Goal: Task Accomplishment & Management: Manage account settings

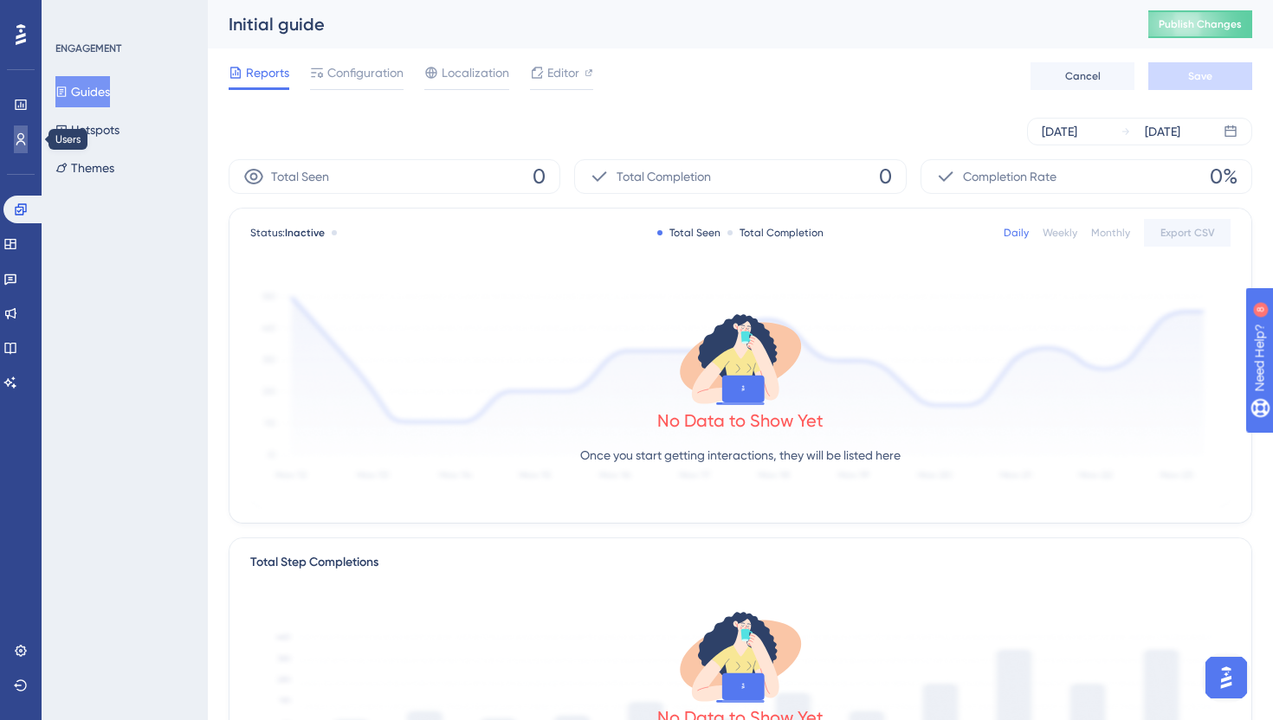
click at [23, 141] on icon at bounding box center [21, 139] width 10 height 12
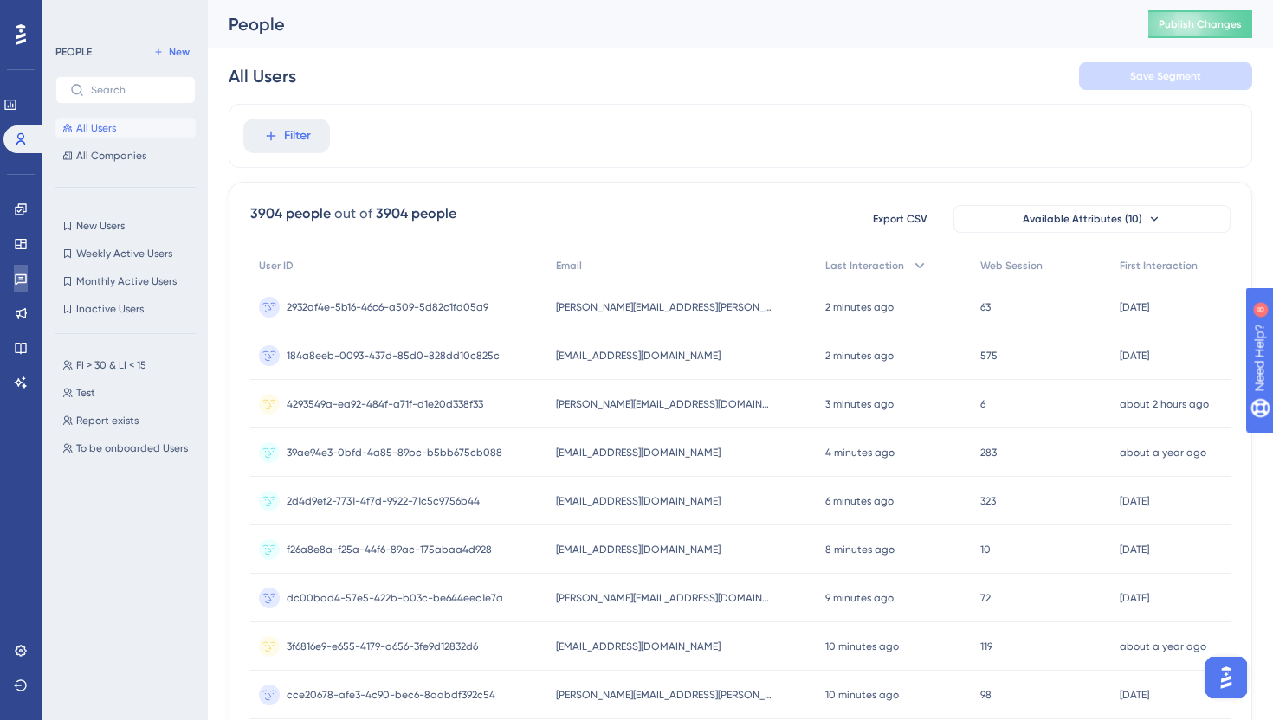
click at [23, 283] on icon at bounding box center [21, 279] width 14 height 14
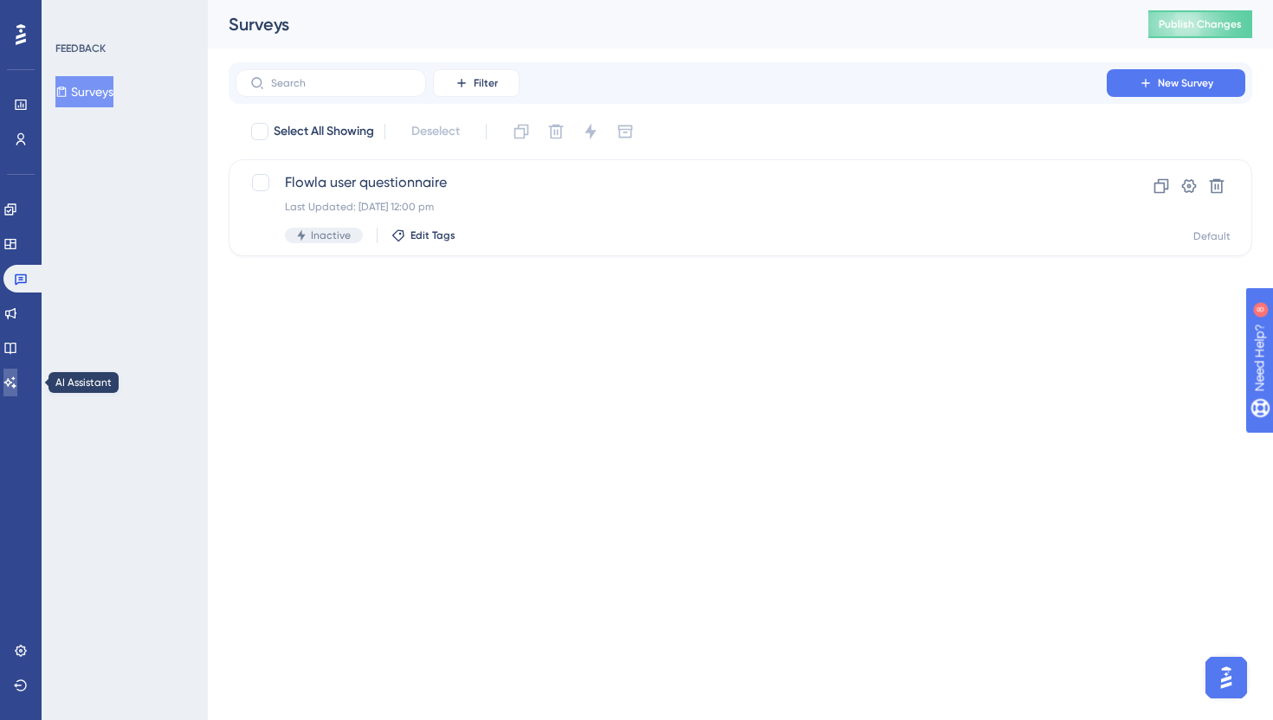
click at [17, 390] on link at bounding box center [10, 383] width 14 height 28
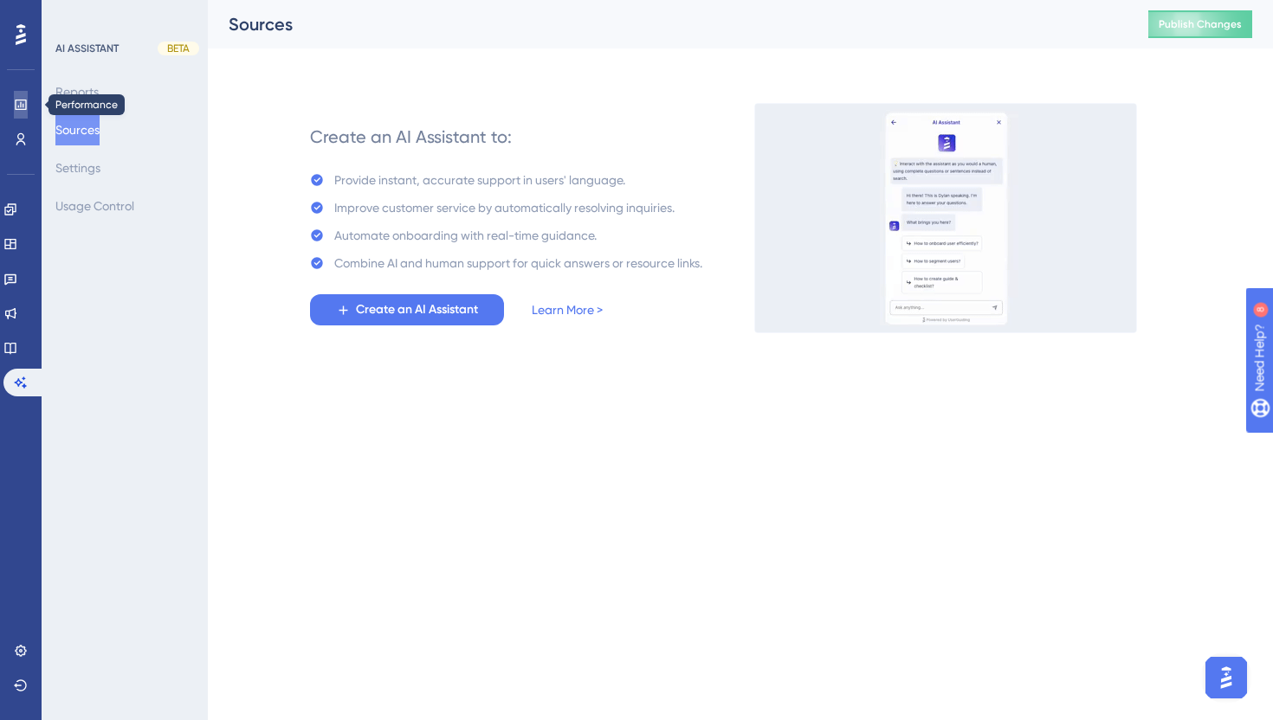
click at [16, 108] on icon at bounding box center [21, 105] width 14 height 14
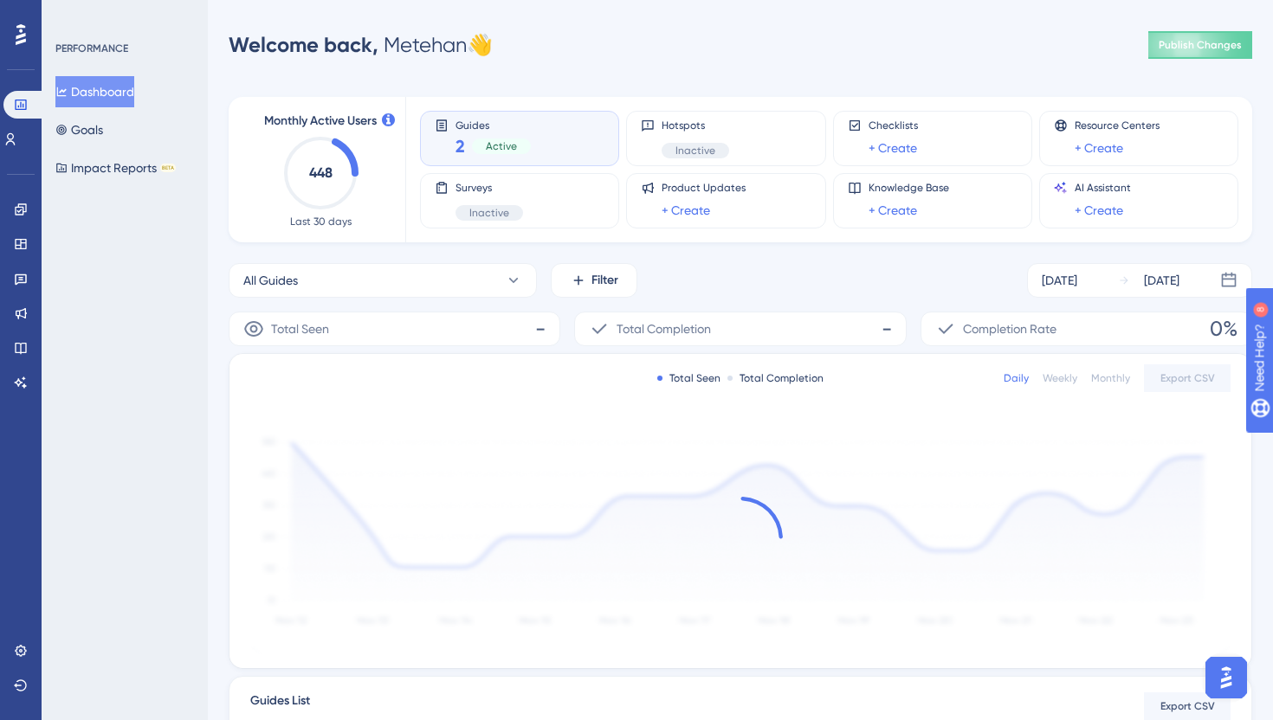
click at [448, 118] on div "Guides 2 Active" at bounding box center [519, 138] width 199 height 55
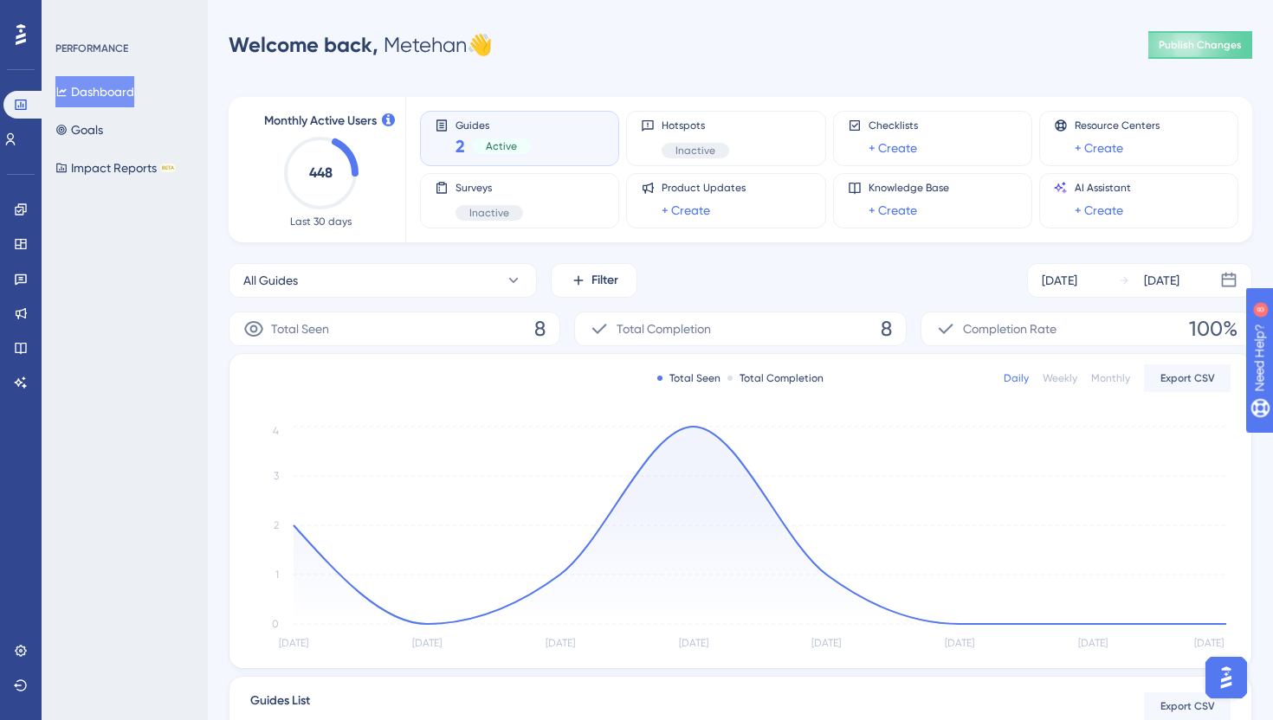
click at [487, 119] on span "Guides" at bounding box center [492, 125] width 75 height 12
click at [28, 221] on link at bounding box center [21, 210] width 14 height 28
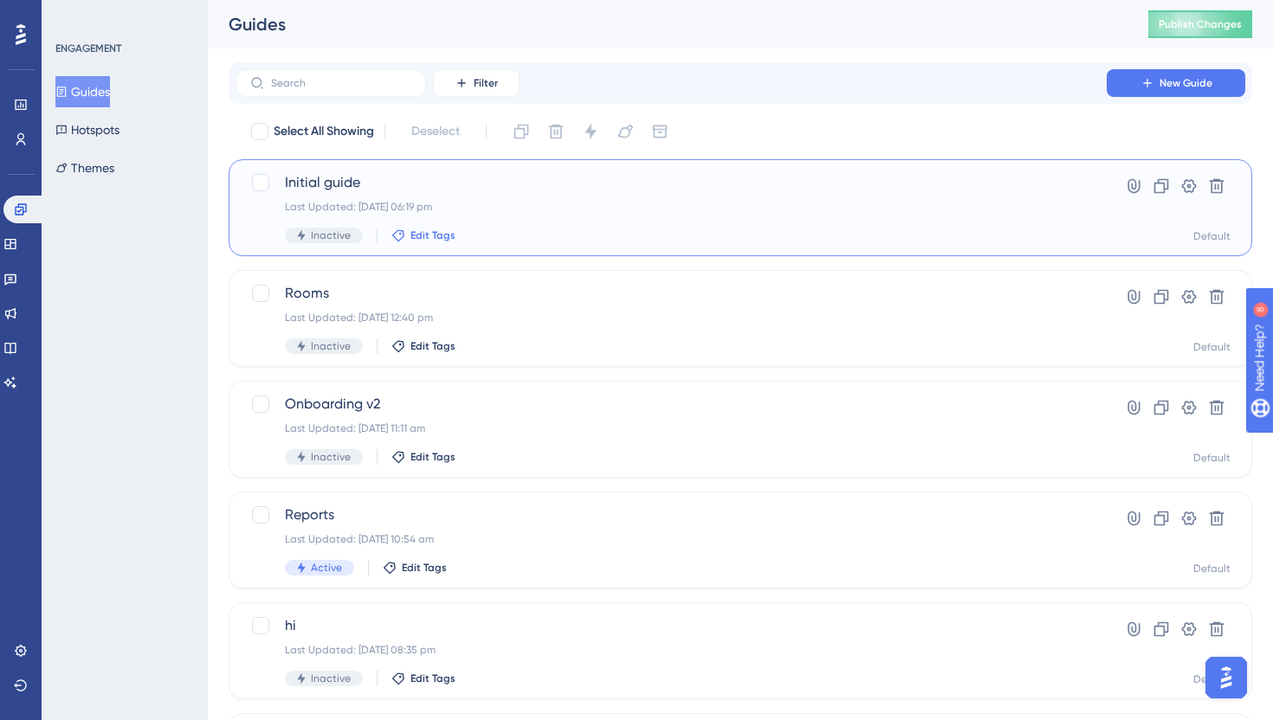
click at [420, 235] on span "Edit Tags" at bounding box center [432, 236] width 45 height 14
click at [550, 180] on span "Initial guide" at bounding box center [671, 182] width 772 height 21
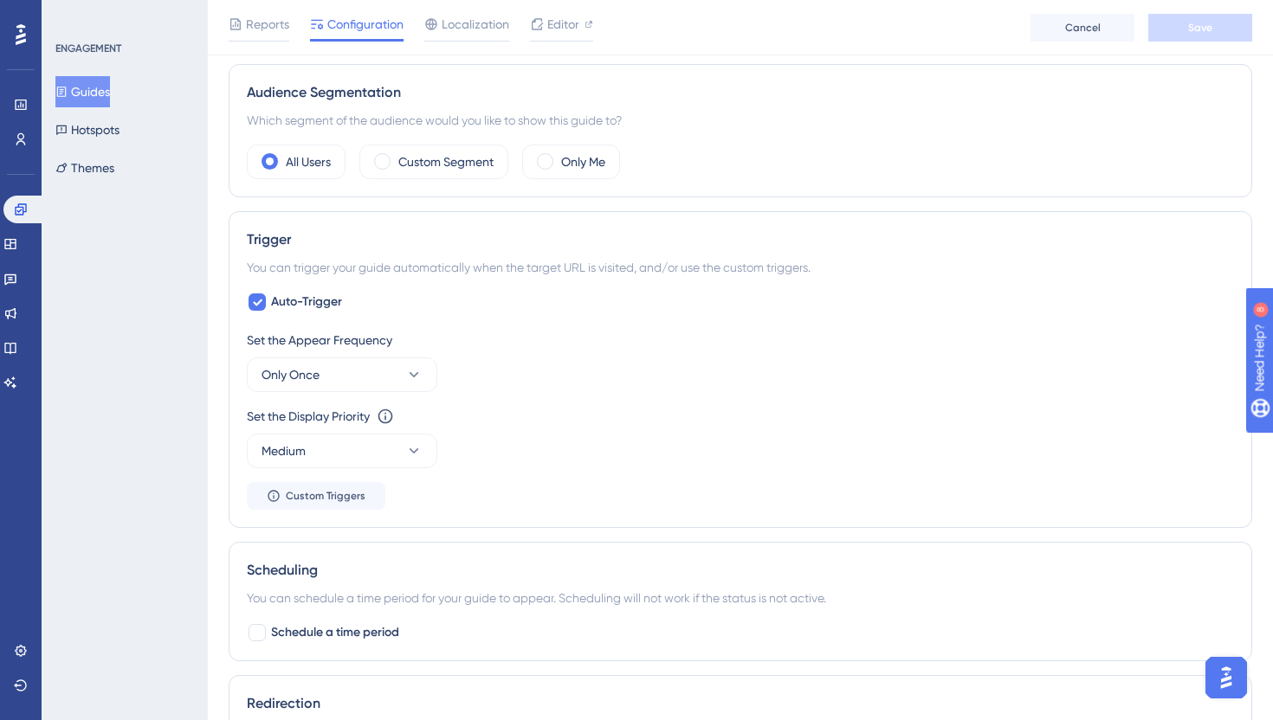
scroll to position [252, 0]
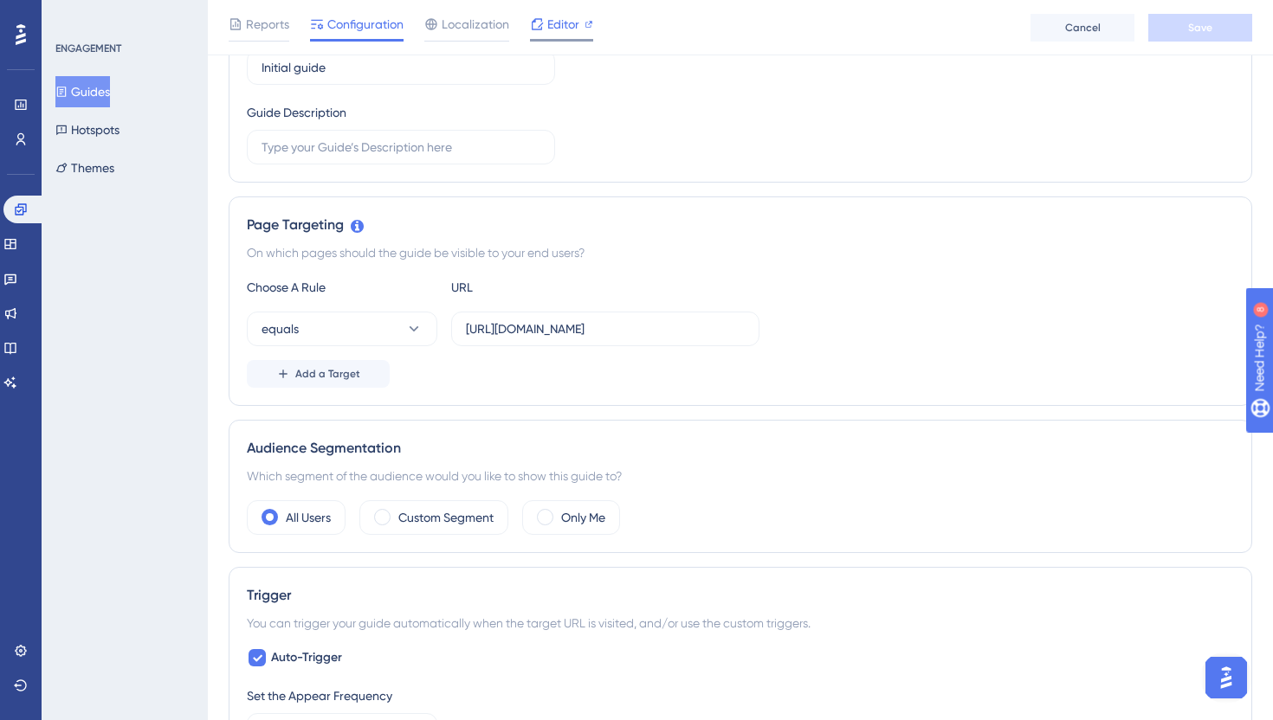
click at [572, 29] on span "Editor" at bounding box center [563, 24] width 32 height 21
click at [677, 326] on input "https://app.flowla.com/rooms?p=1" at bounding box center [605, 328] width 279 height 19
click at [654, 326] on input "https://app.flowla.com/rooms?p=1" at bounding box center [605, 328] width 279 height 19
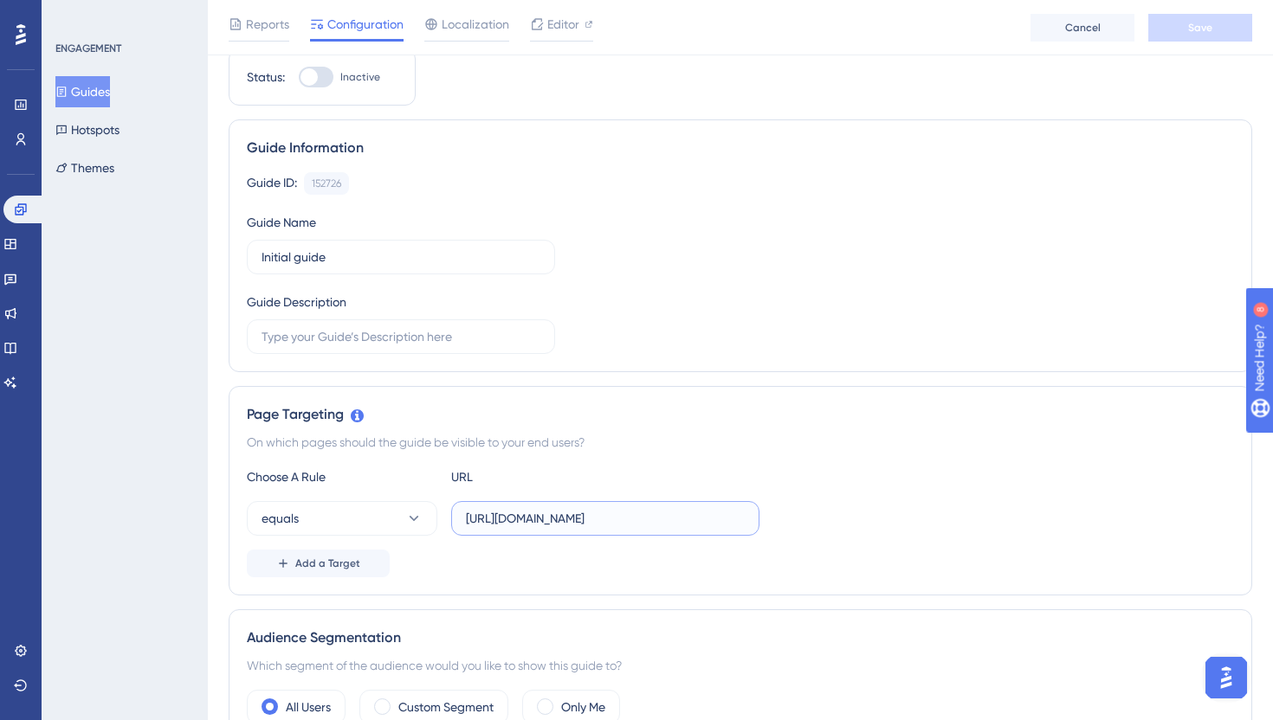
scroll to position [0, 0]
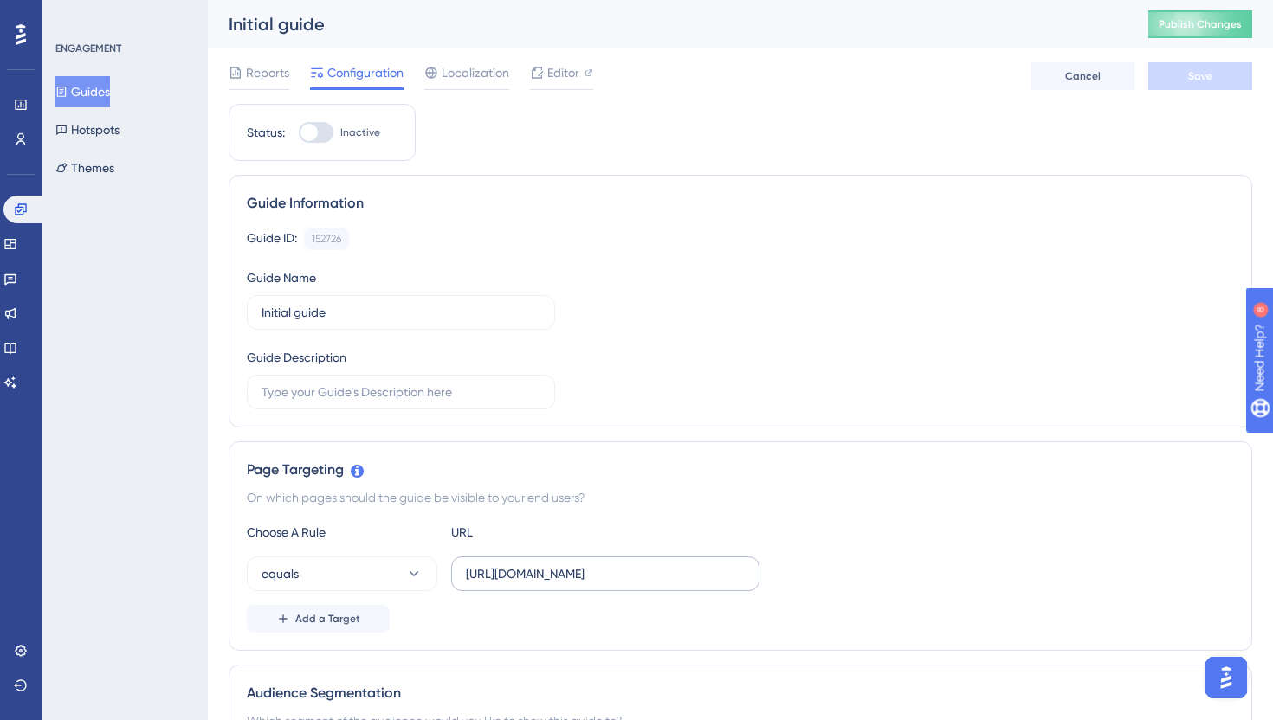
click at [690, 589] on label "https://app.flowla.com/rooms?p=1" at bounding box center [605, 574] width 308 height 35
click at [690, 583] on input "https://app.flowla.com/rooms?p=1" at bounding box center [605, 573] width 279 height 19
click at [688, 581] on input "https://app.flowla.com/rooms?p=1" at bounding box center [605, 573] width 279 height 19
type input "https://app.flowla.com/rooms"
click at [400, 570] on button "equals" at bounding box center [342, 574] width 190 height 35
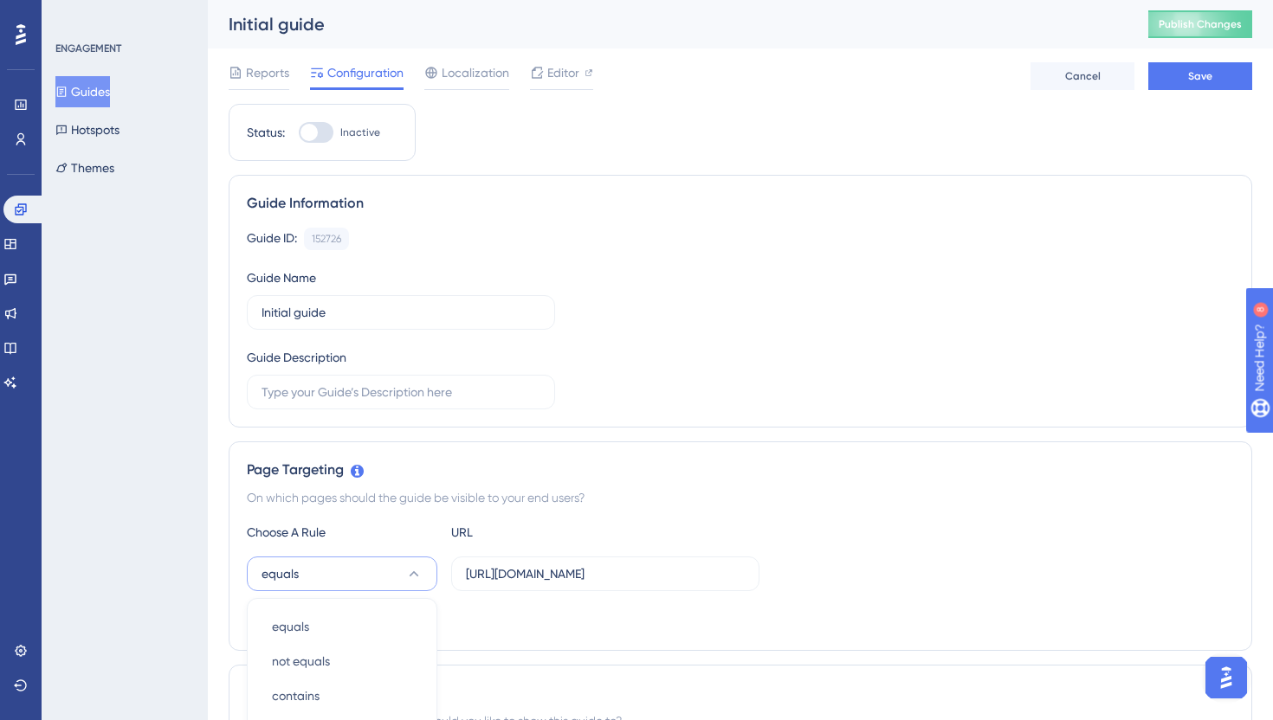
scroll to position [377, 0]
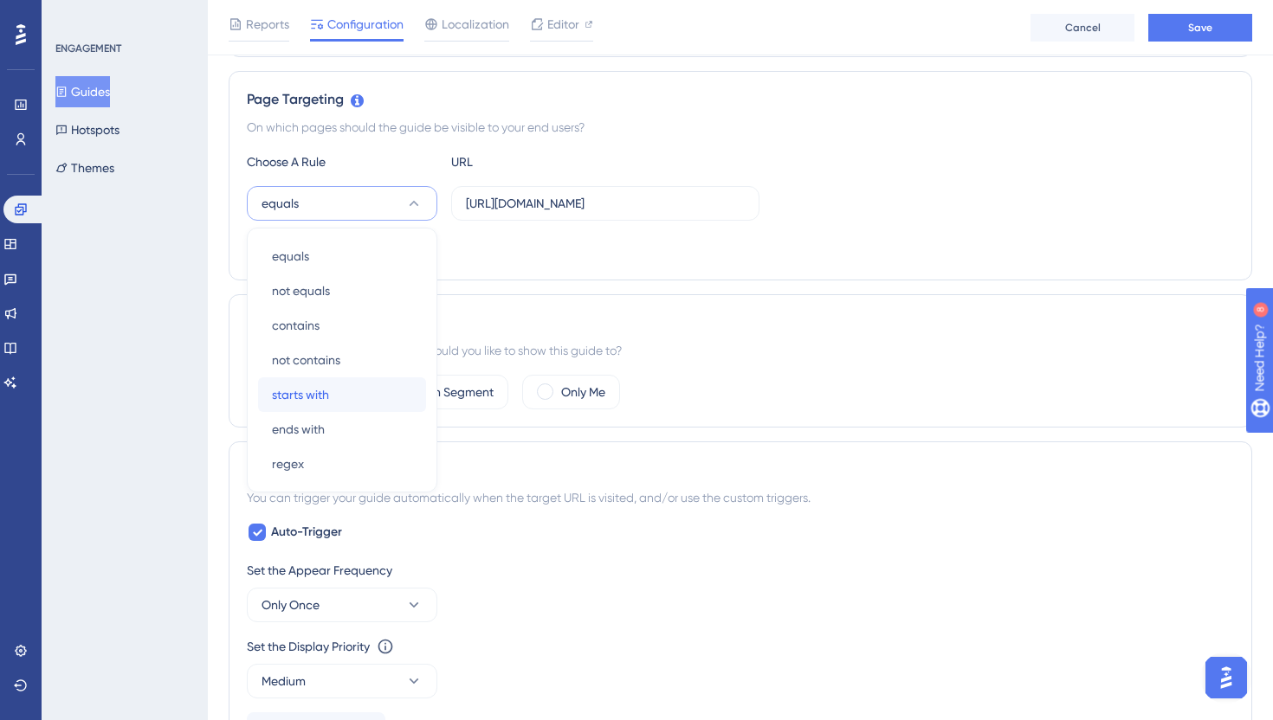
click at [355, 395] on div "starts with starts with" at bounding box center [342, 394] width 140 height 35
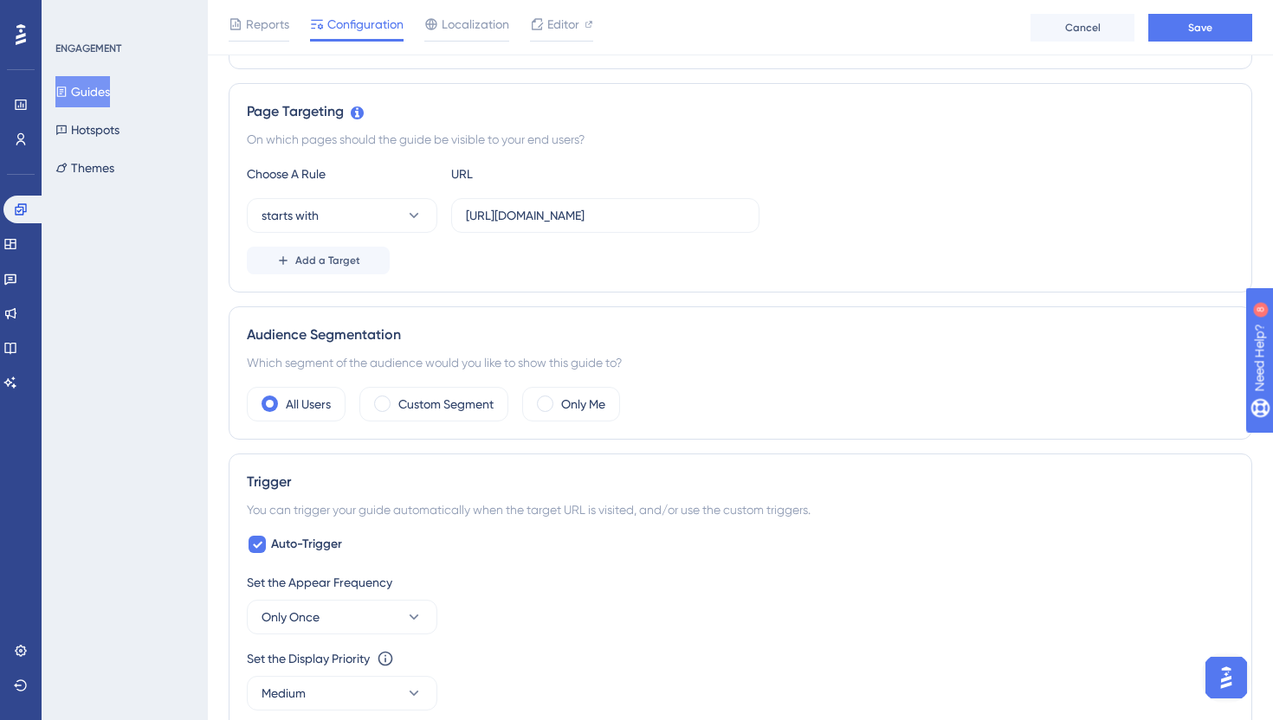
scroll to position [281, 0]
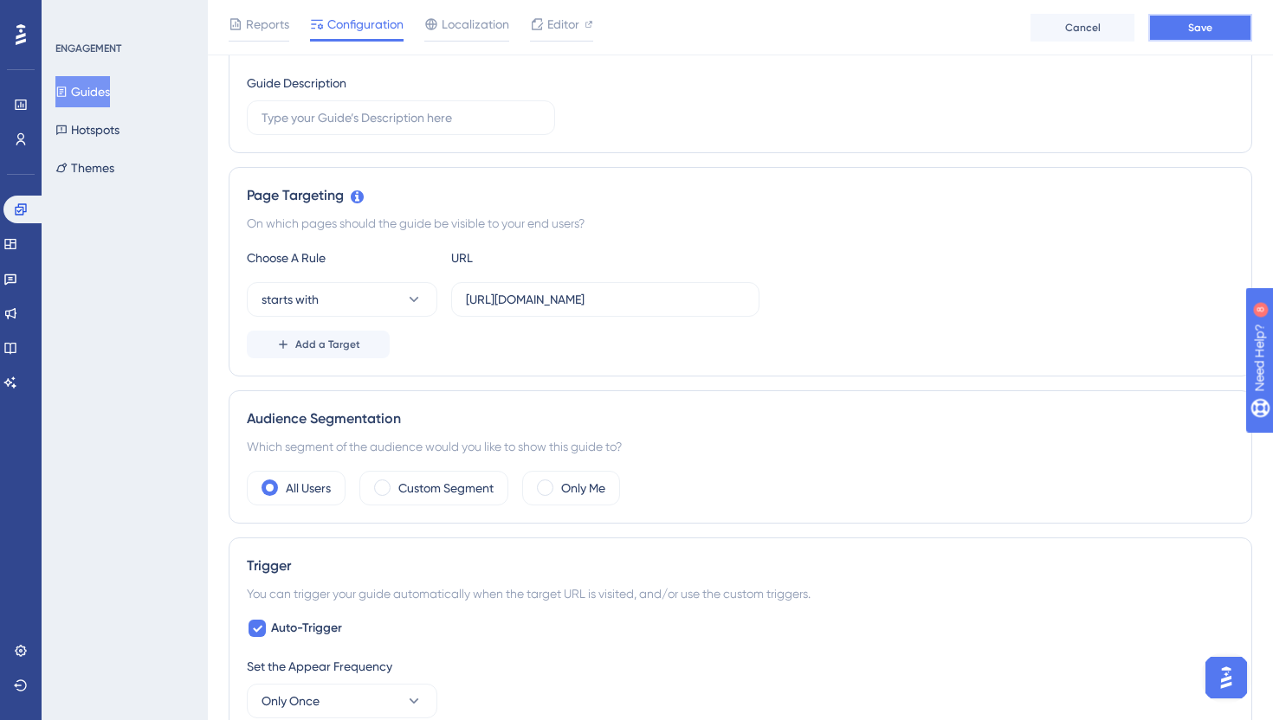
click at [1190, 17] on button "Save" at bounding box center [1200, 28] width 104 height 28
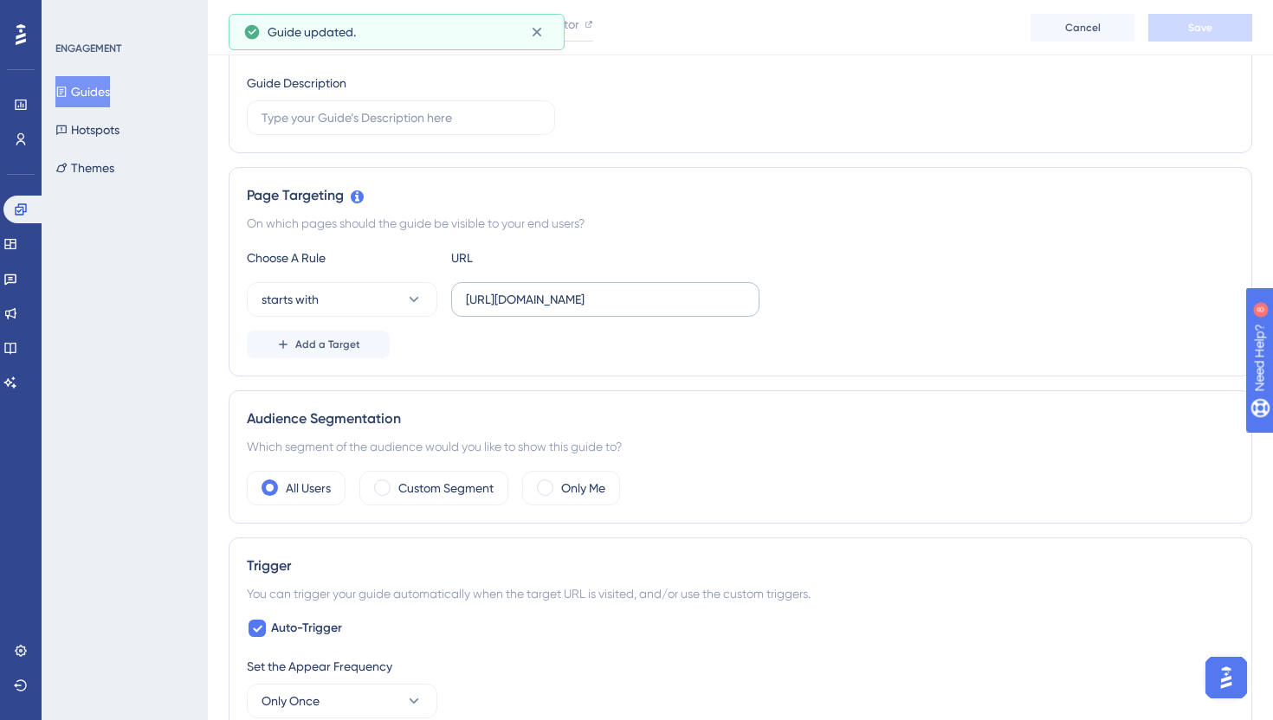
click at [653, 287] on label "https://app.flowla.com/rooms" at bounding box center [605, 299] width 308 height 35
click at [653, 290] on input "https://app.flowla.com/rooms" at bounding box center [605, 299] width 279 height 19
click at [653, 287] on label "https://app.flowla.com/rooms" at bounding box center [605, 299] width 308 height 35
click at [653, 290] on input "https://app.flowla.com/rooms" at bounding box center [605, 299] width 279 height 19
click at [653, 287] on label "https://app.flowla.com/rooms" at bounding box center [605, 299] width 308 height 35
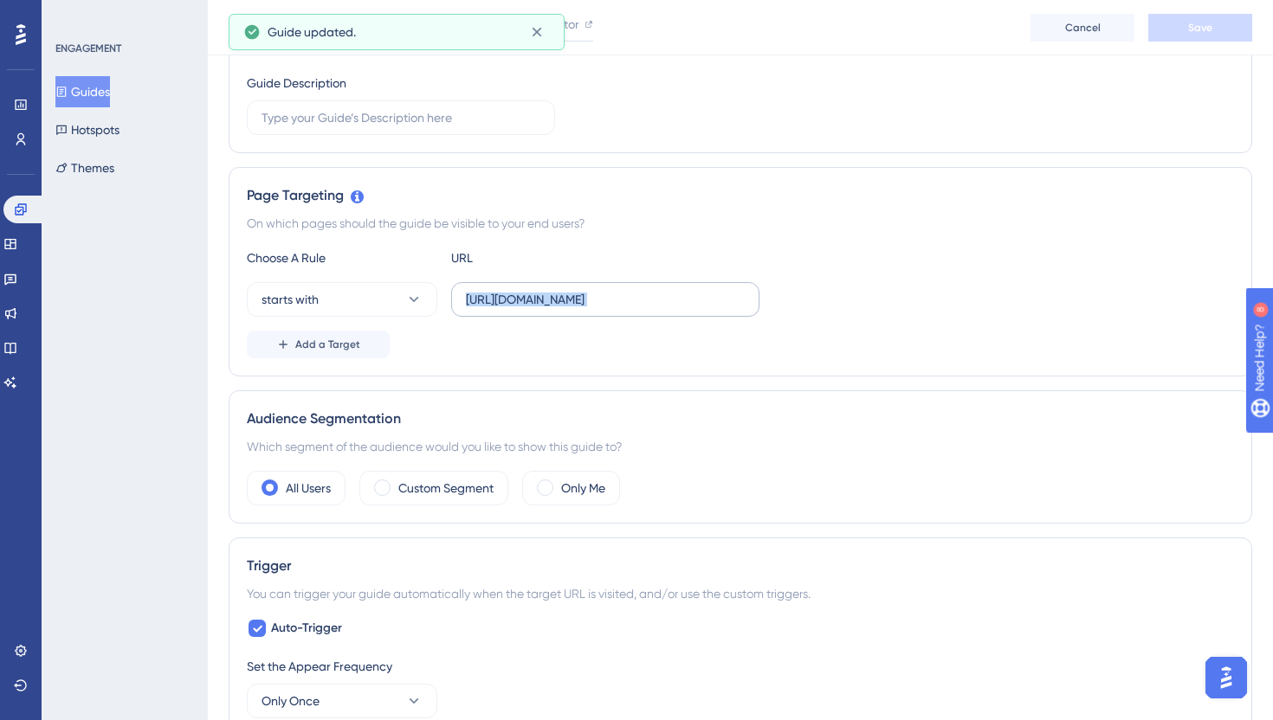
click at [653, 290] on input "https://app.flowla.com/rooms" at bounding box center [605, 299] width 279 height 19
click at [653, 287] on label "https://app.flowla.com/rooms" at bounding box center [605, 299] width 308 height 35
click at [653, 290] on input "https://app.flowla.com/rooms" at bounding box center [605, 299] width 279 height 19
click at [653, 287] on label "https://app.flowla.com/rooms" at bounding box center [605, 299] width 308 height 35
click at [653, 290] on input "https://app.flowla.com/rooms" at bounding box center [605, 299] width 279 height 19
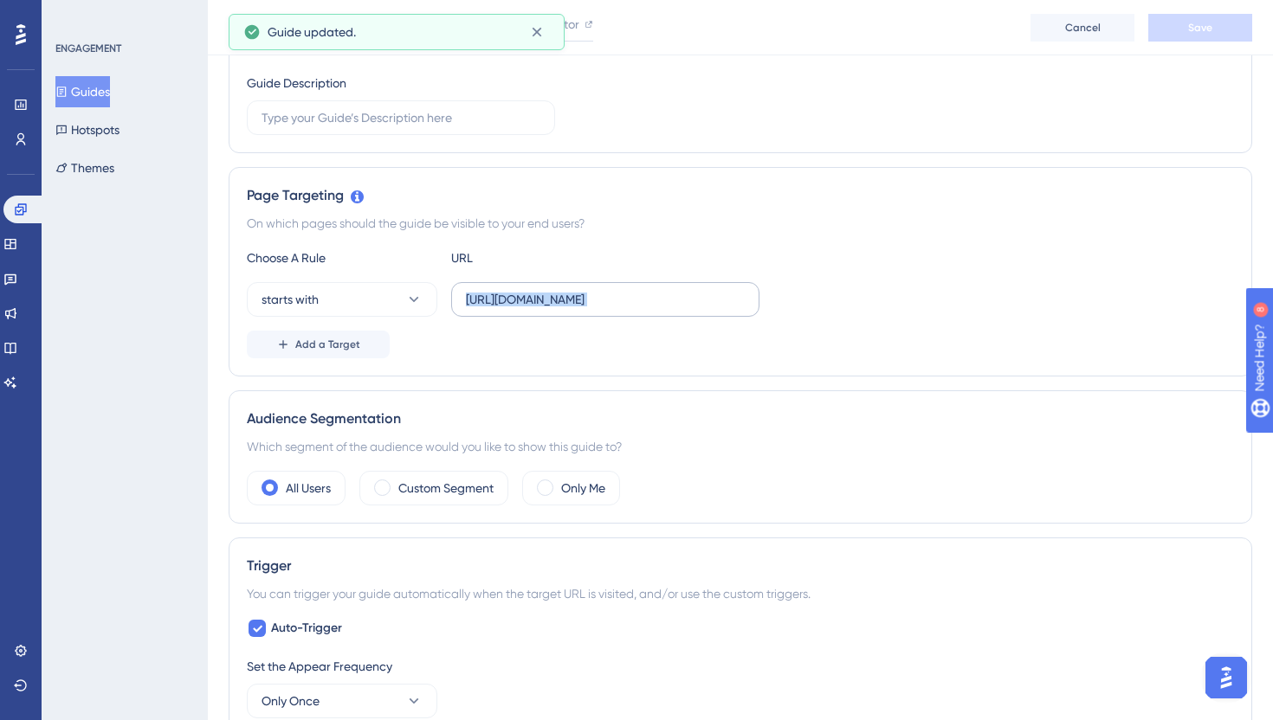
click at [653, 287] on label "https://app.flowla.com/rooms" at bounding box center [605, 299] width 308 height 35
click at [653, 290] on input "https://app.flowla.com/rooms" at bounding box center [605, 299] width 279 height 19
click at [653, 287] on label "https://app.flowla.com/rooms" at bounding box center [605, 299] width 308 height 35
click at [653, 290] on input "https://app.flowla.com/rooms" at bounding box center [605, 299] width 279 height 19
click at [652, 297] on input "https://app.flowla.com/rooms" at bounding box center [605, 299] width 279 height 19
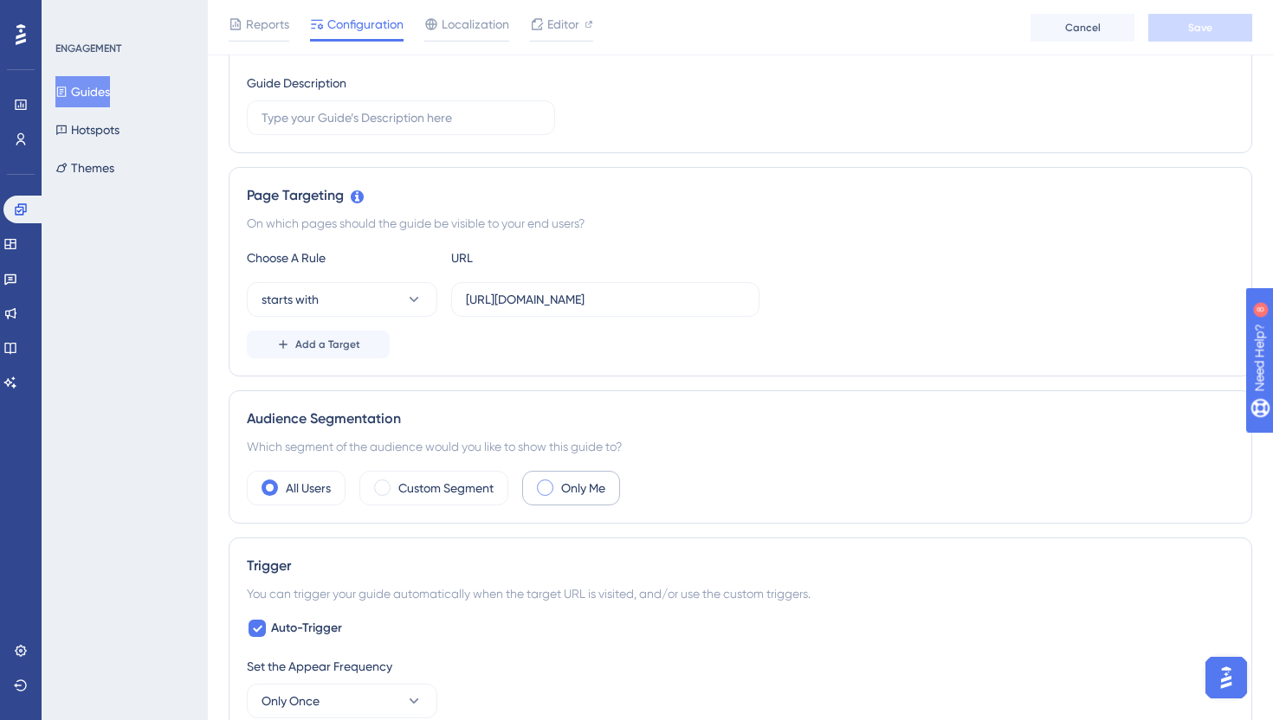
click at [595, 480] on label "Only Me" at bounding box center [583, 488] width 44 height 21
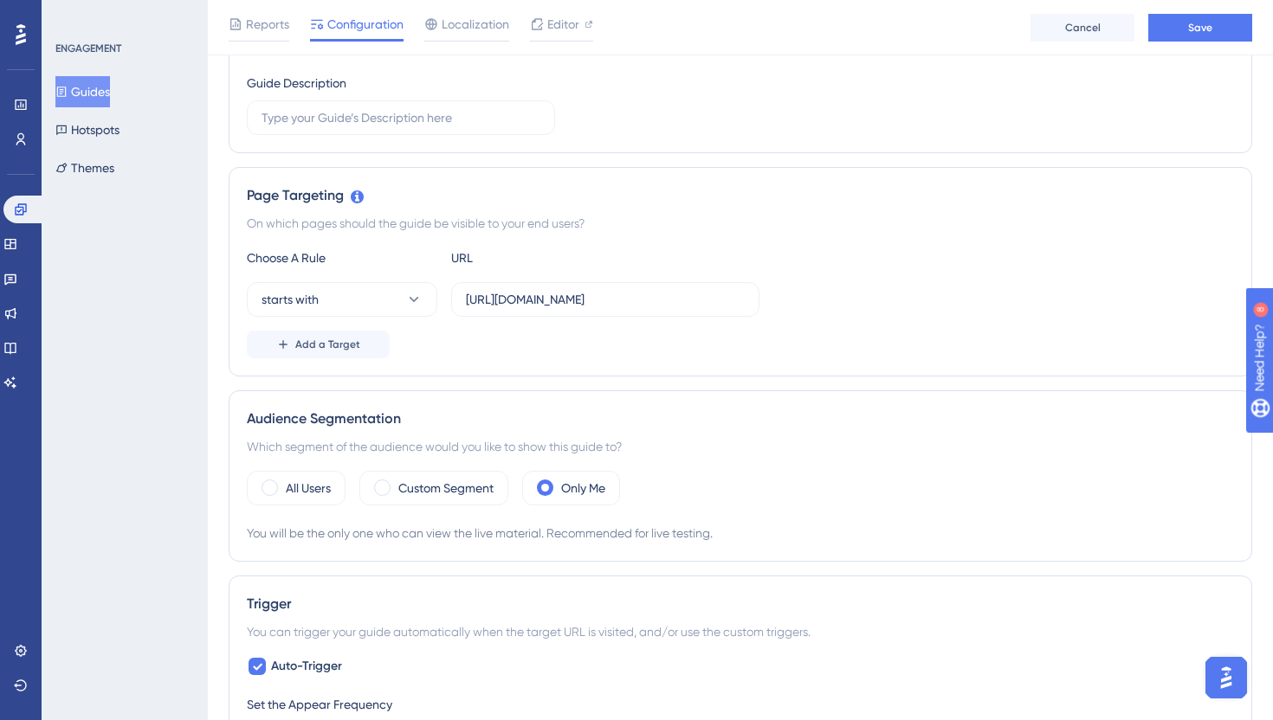
click at [1159, 3] on div "Reports Configuration Localization Editor Cancel Save" at bounding box center [740, 27] width 1065 height 55
click at [1162, 16] on button "Save" at bounding box center [1200, 28] width 104 height 28
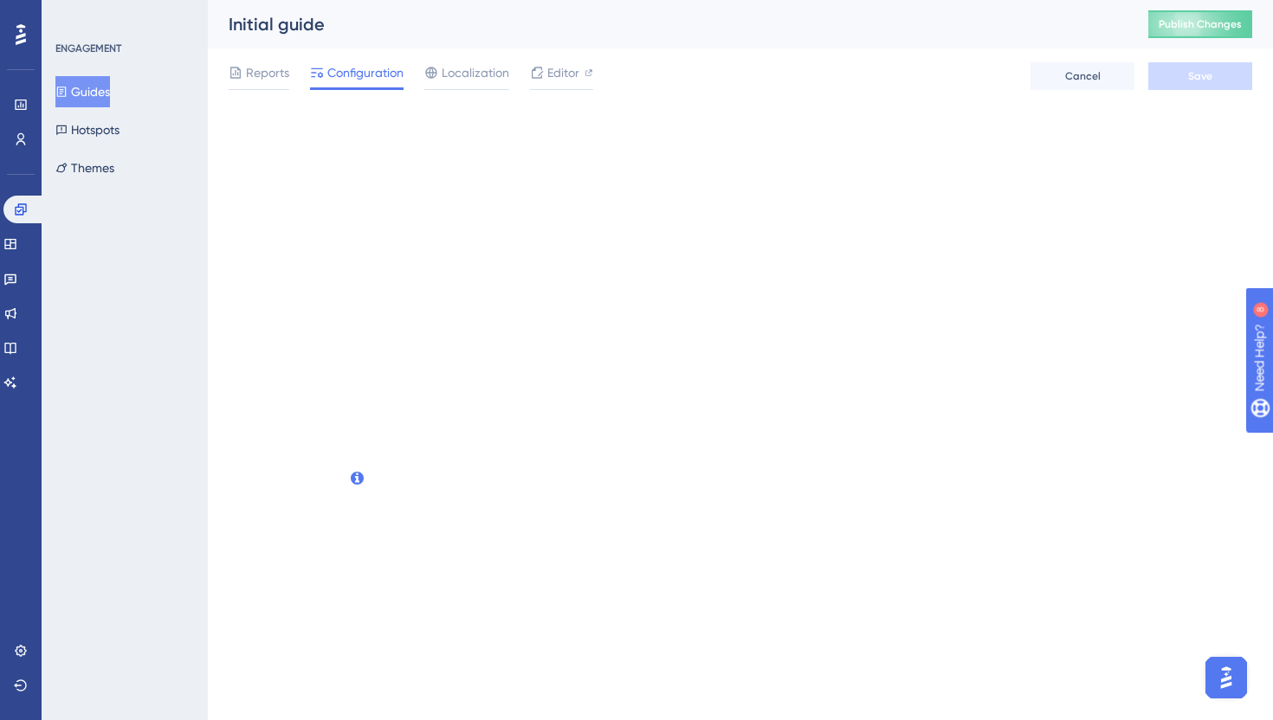
scroll to position [0, 0]
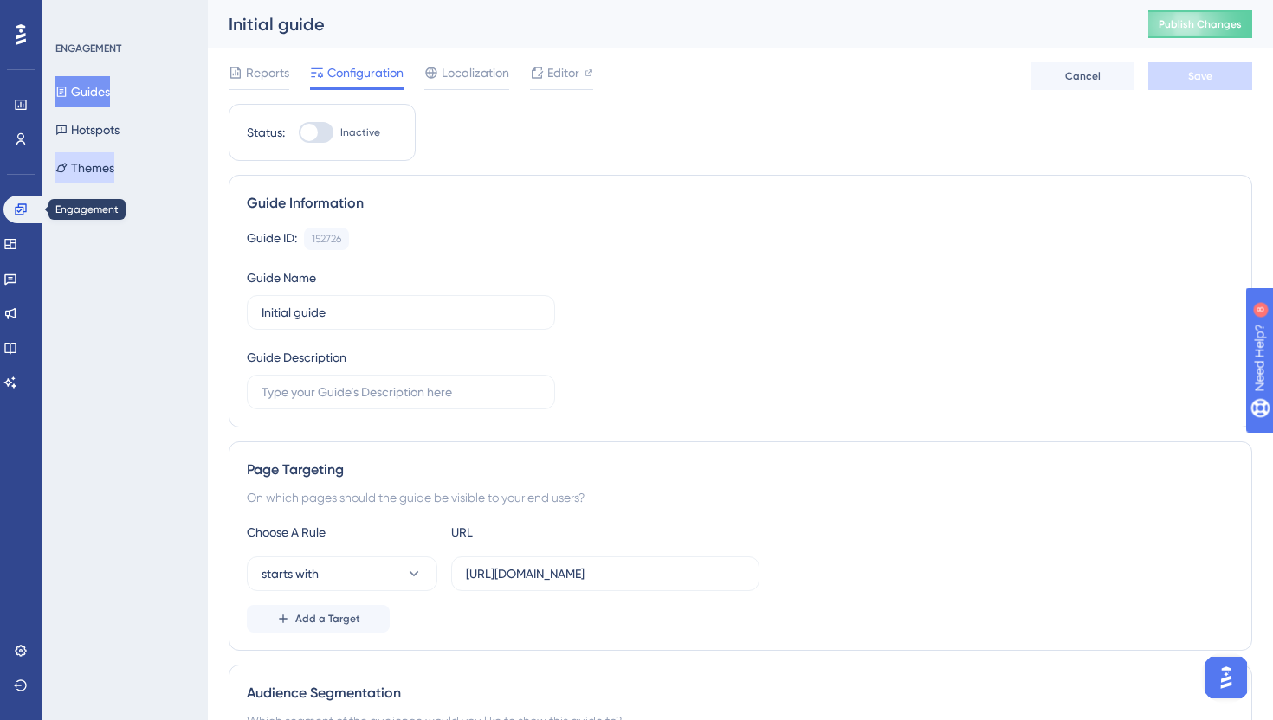
click at [86, 158] on button "Themes" at bounding box center [84, 167] width 59 height 31
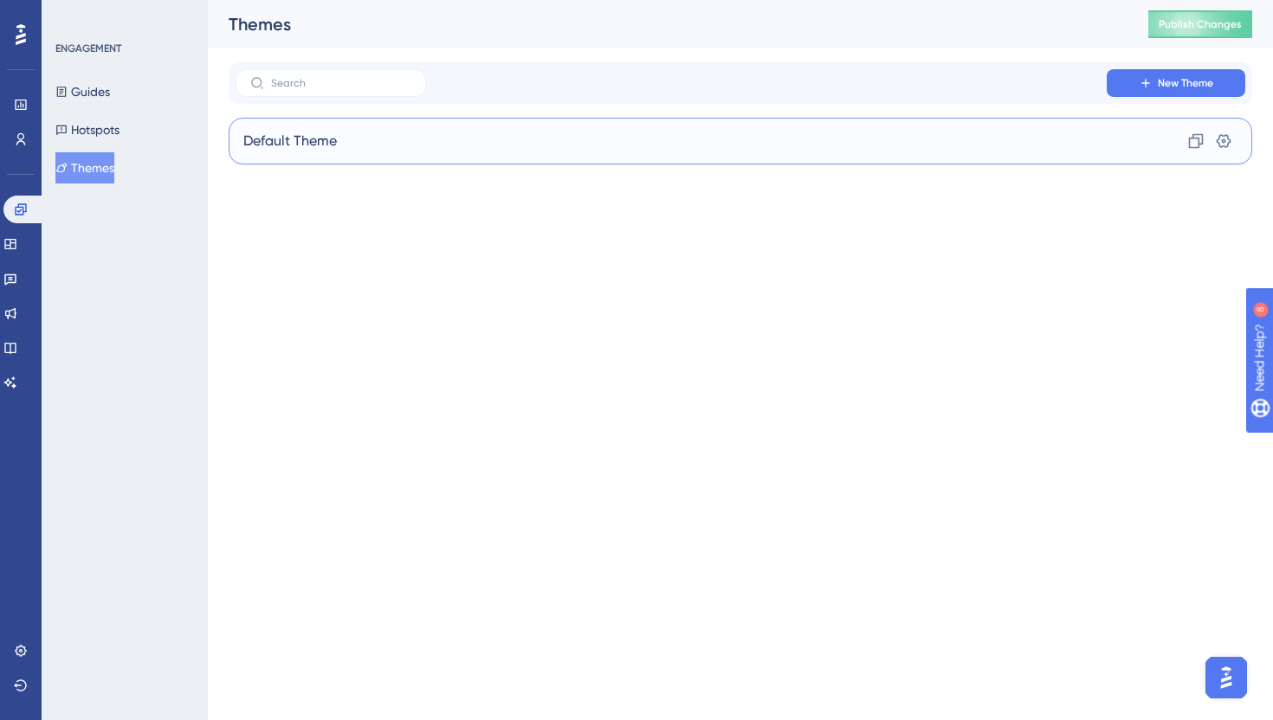
click at [868, 134] on div "Default Theme Clone Settings" at bounding box center [740, 141] width 1023 height 47
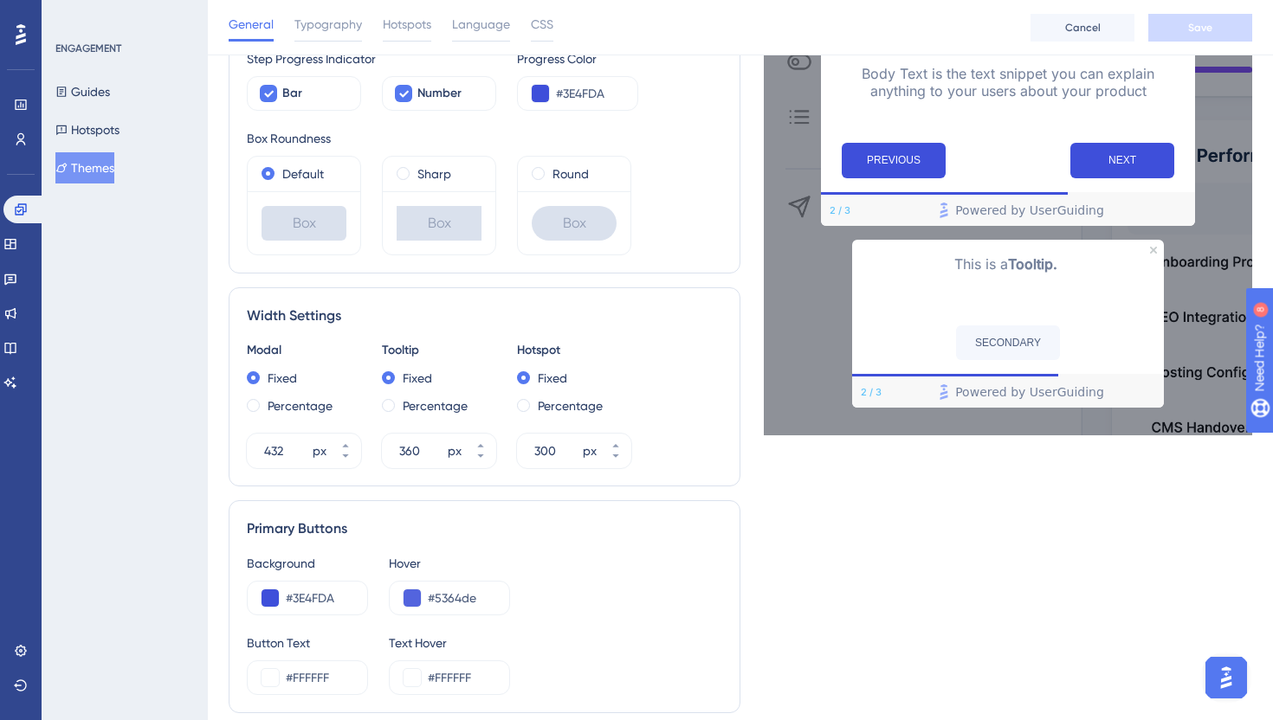
scroll to position [947, 0]
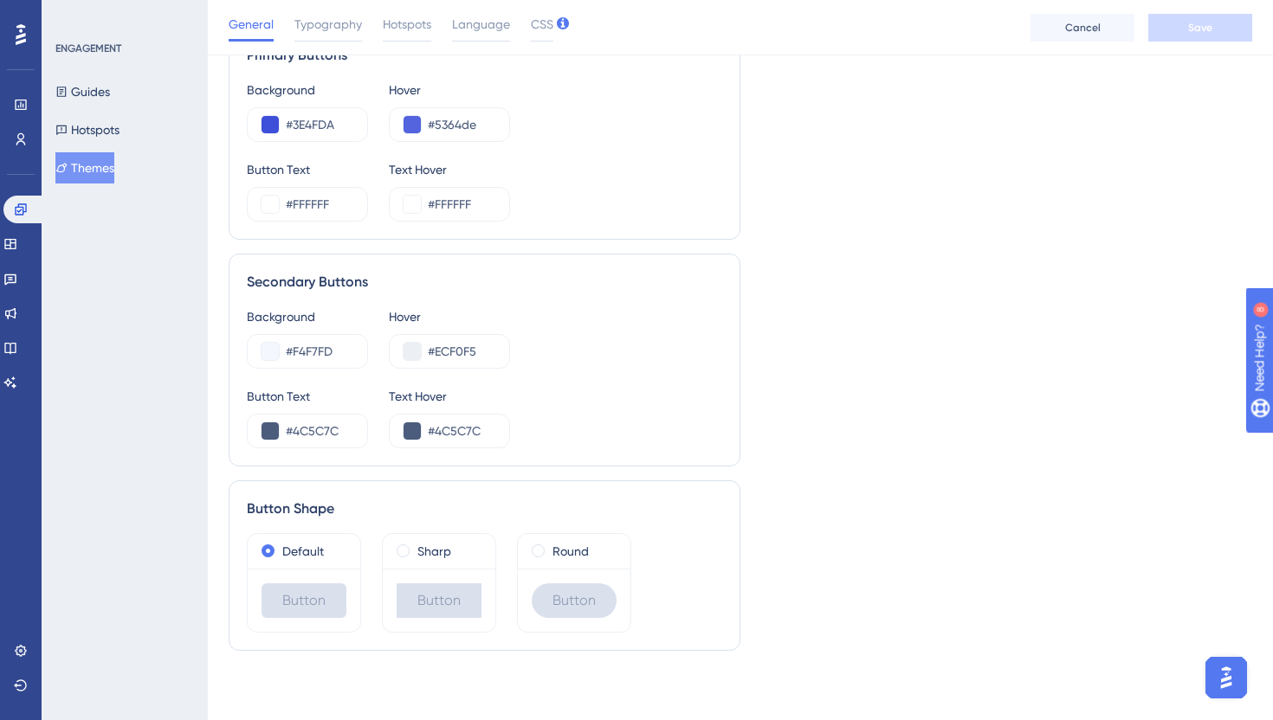
click at [89, 165] on button "Themes" at bounding box center [84, 167] width 59 height 31
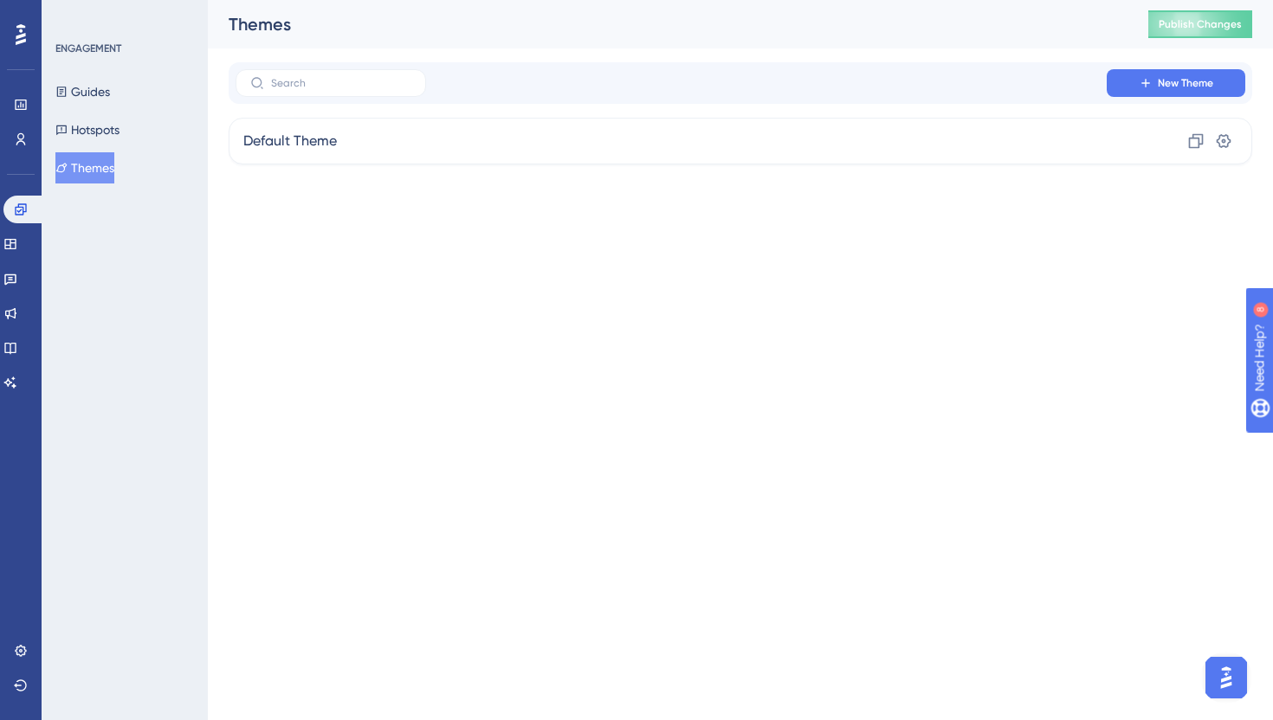
click at [1127, 106] on div "New Theme Default Theme Clone Settings" at bounding box center [740, 113] width 1023 height 102
click at [1127, 105] on div "New Theme Default Theme Clone Settings" at bounding box center [740, 113] width 1023 height 102
click at [1144, 88] on icon at bounding box center [1145, 83] width 14 height 14
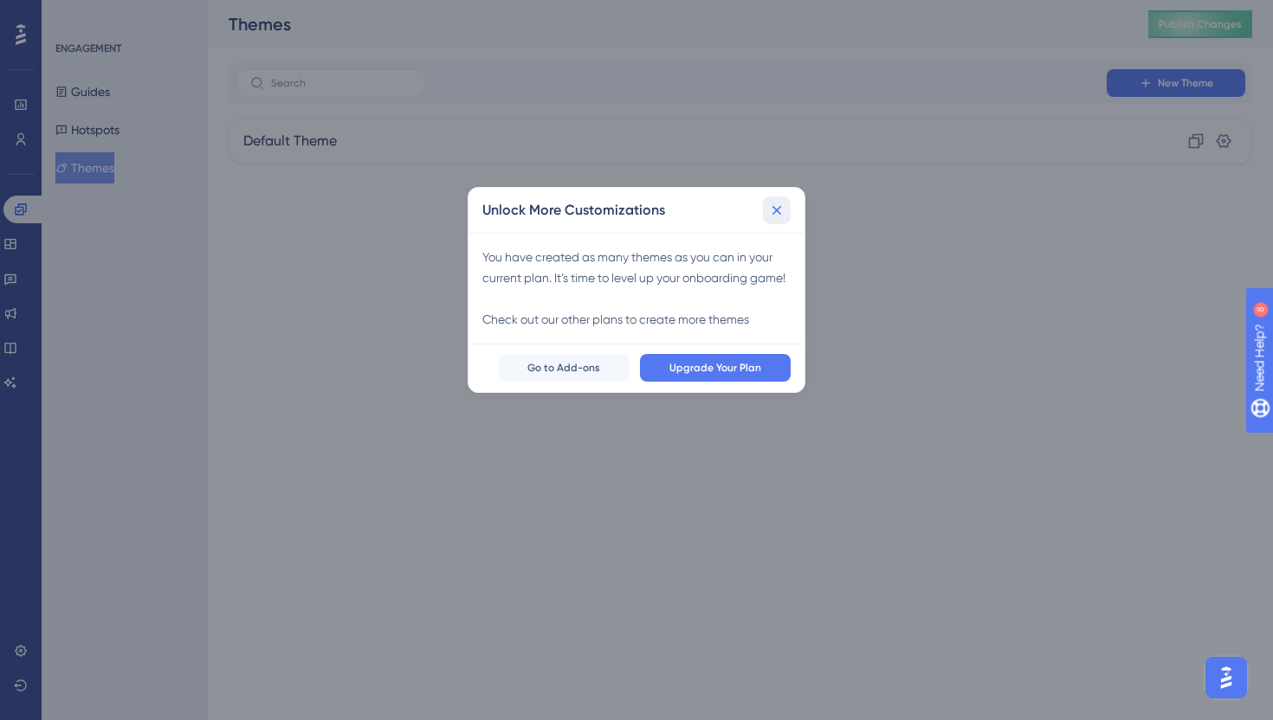
click at [770, 207] on icon at bounding box center [776, 210] width 17 height 17
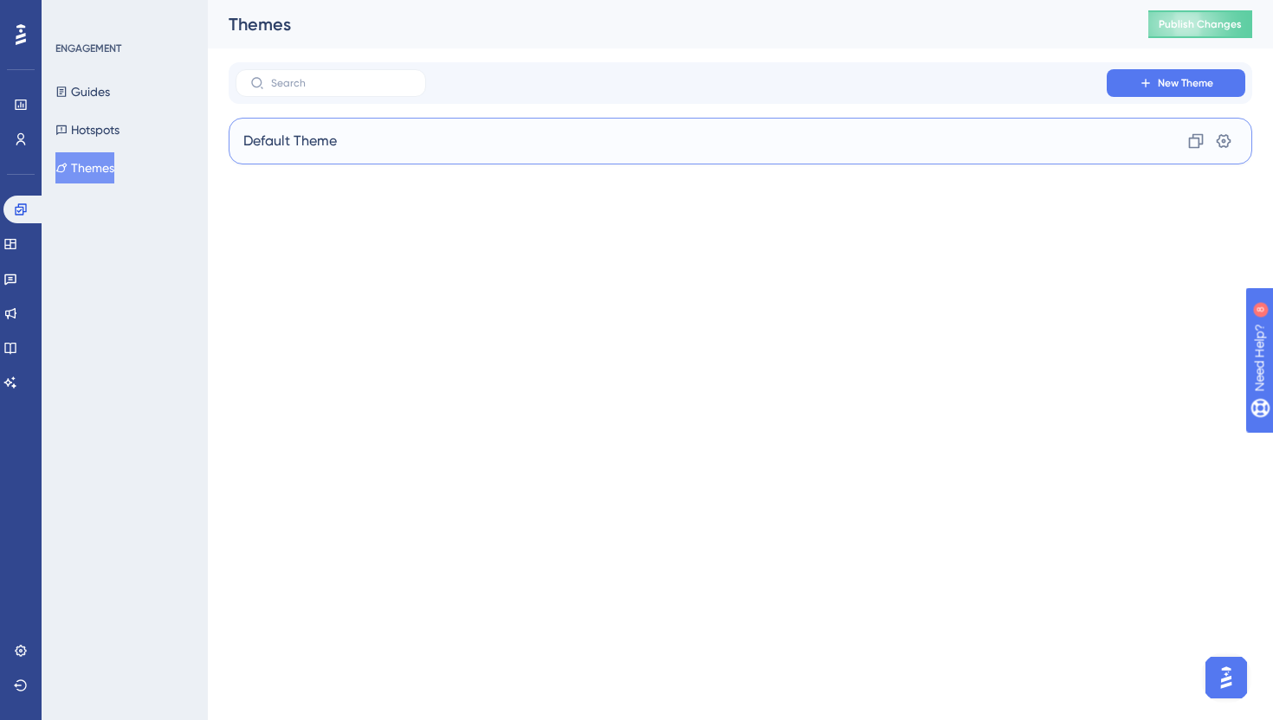
click at [788, 155] on div "Default Theme Clone Settings" at bounding box center [740, 141] width 1023 height 47
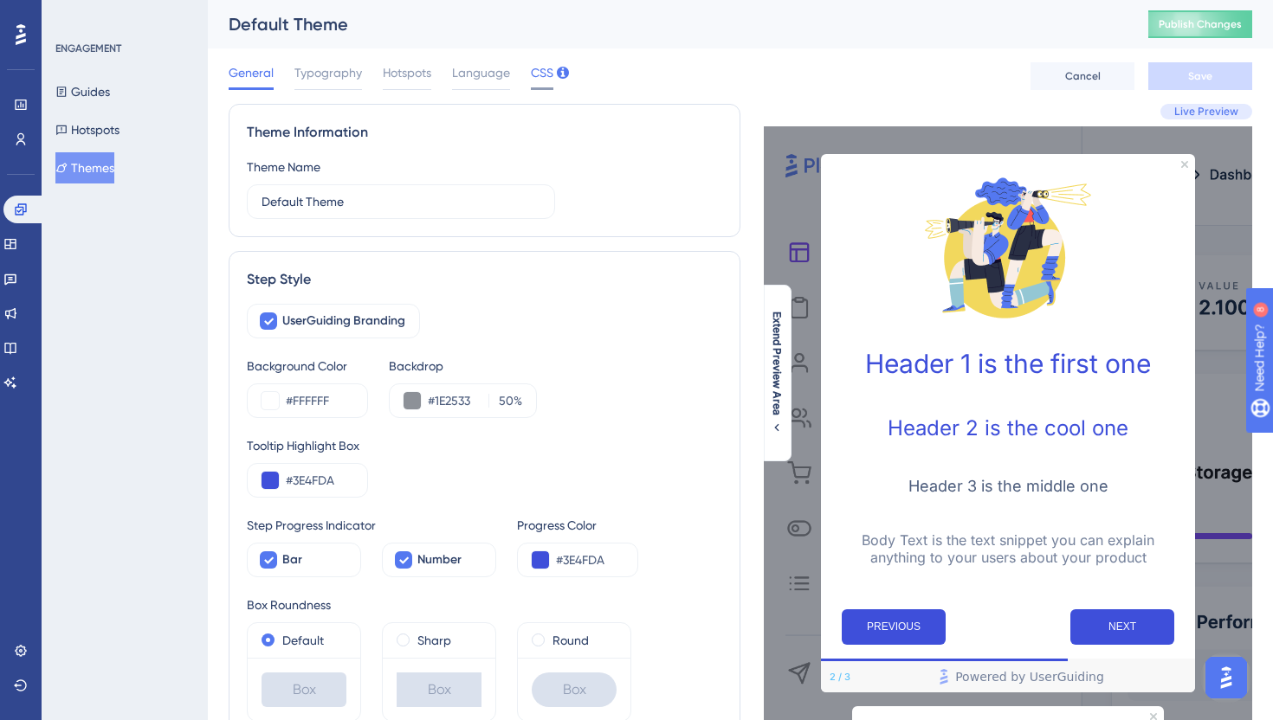
click at [544, 85] on div "CSS" at bounding box center [542, 76] width 23 height 28
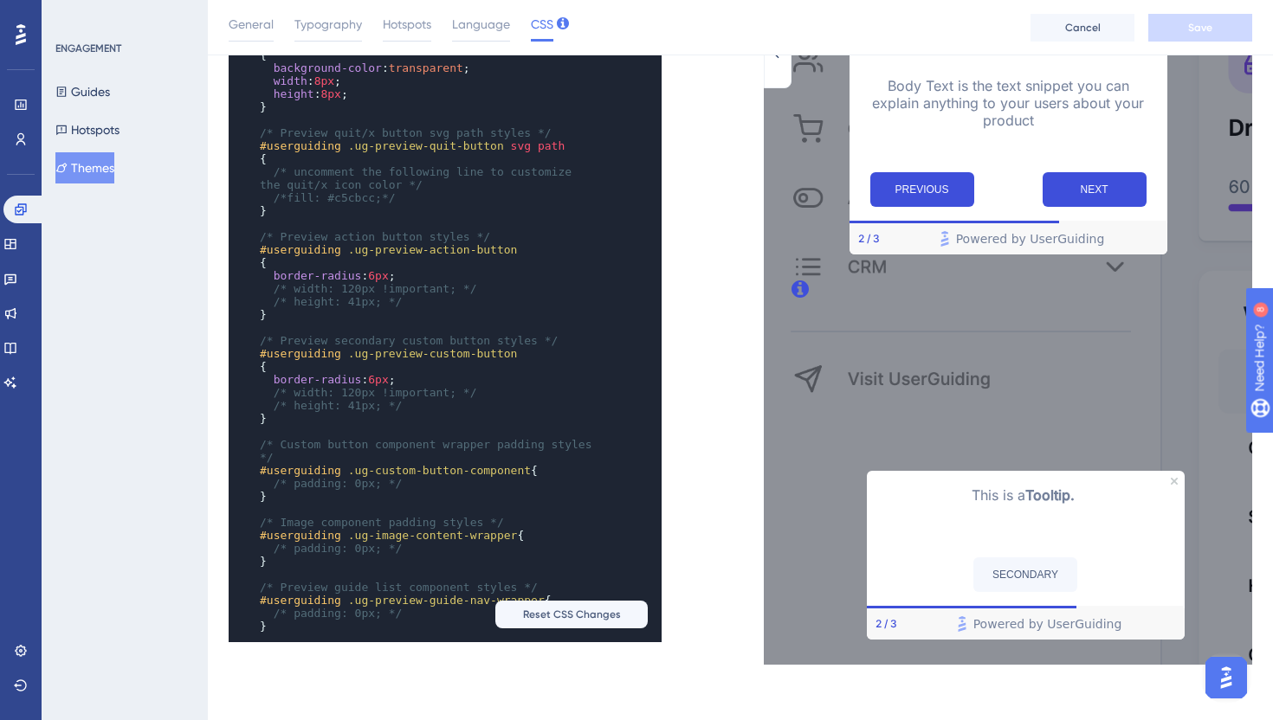
scroll to position [1269, 0]
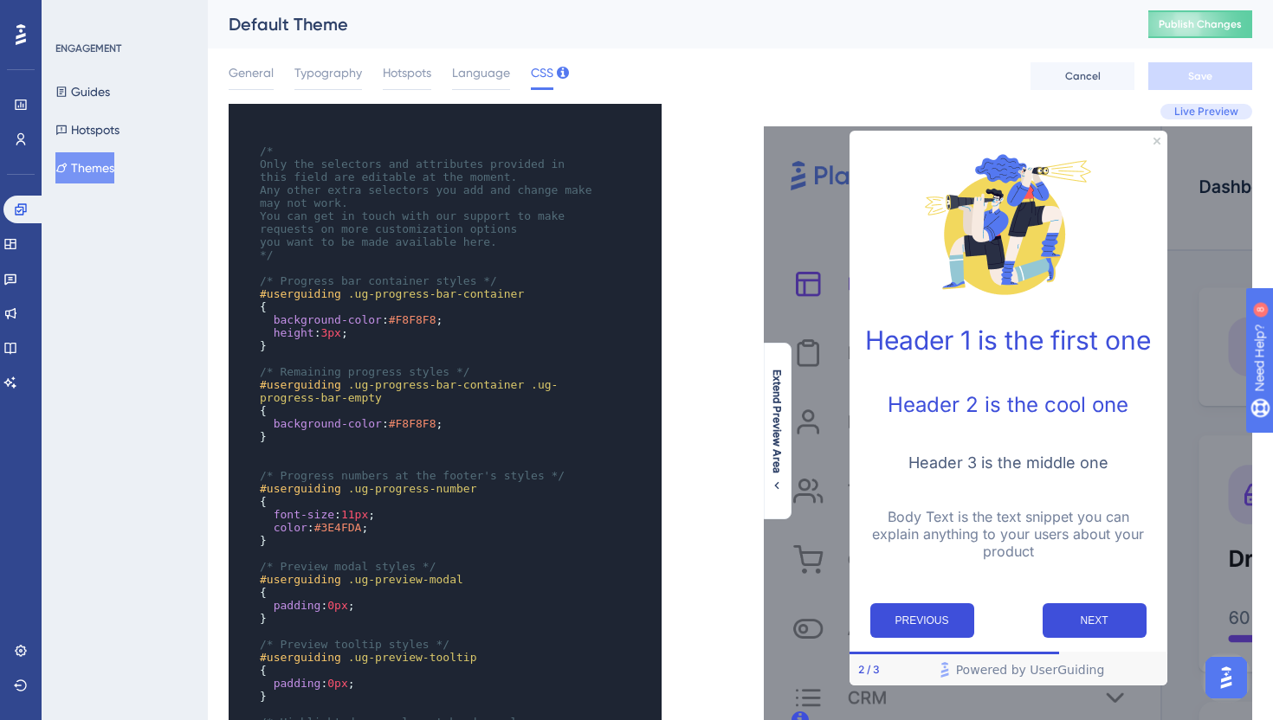
click at [472, 60] on div "General Typography Hotspots Language CSS Cancel Save" at bounding box center [740, 75] width 1023 height 55
click at [461, 70] on span "Language" at bounding box center [481, 72] width 58 height 21
